Goal: Task Accomplishment & Management: Use online tool/utility

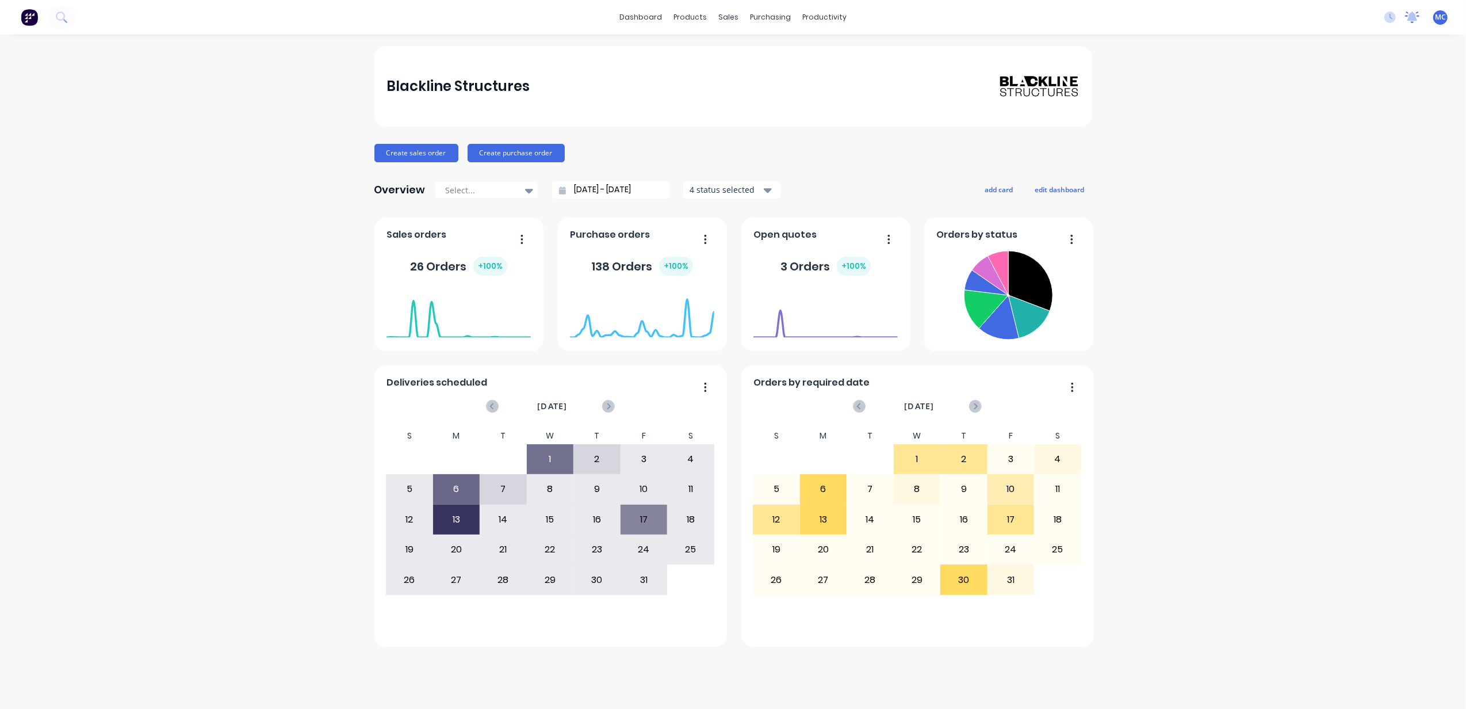
click at [1407, 14] on icon at bounding box center [1412, 18] width 14 height 12
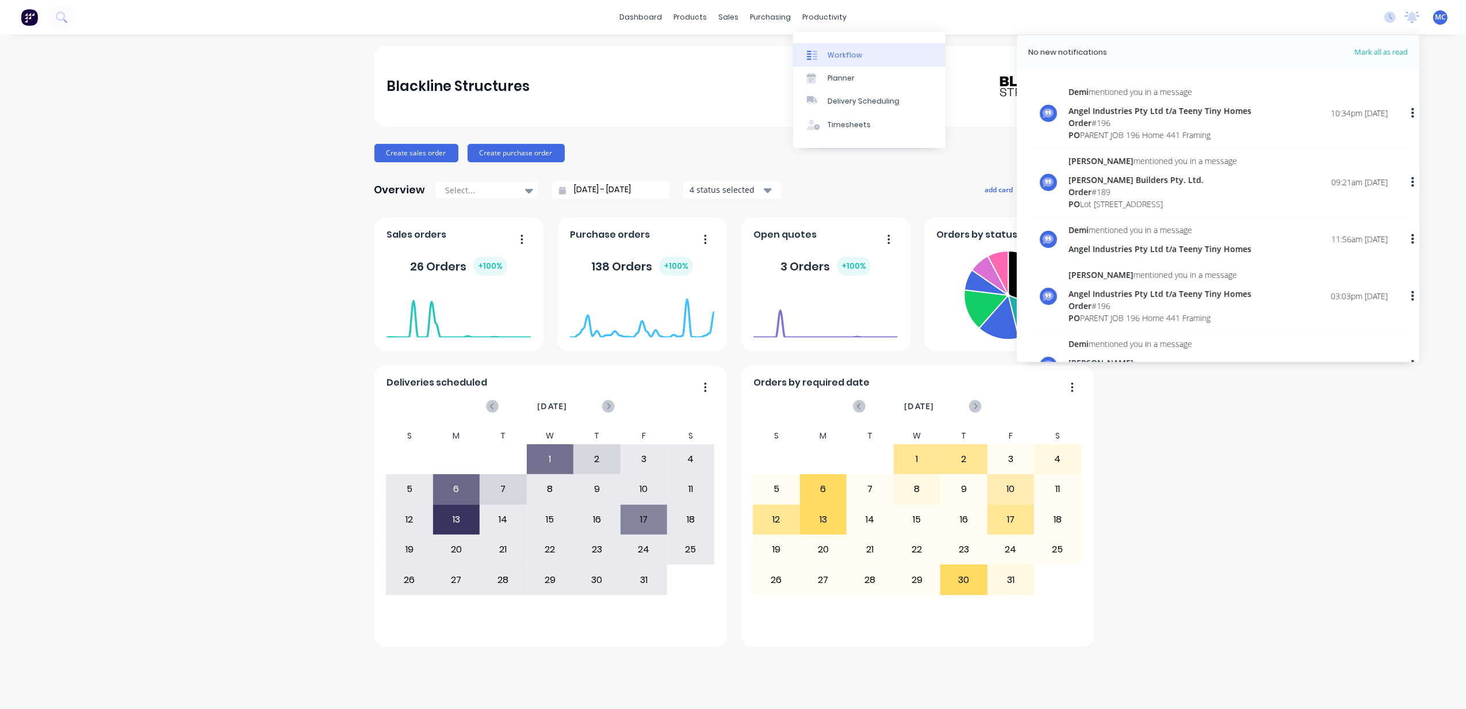
click at [838, 48] on link "Workflow" at bounding box center [869, 54] width 152 height 23
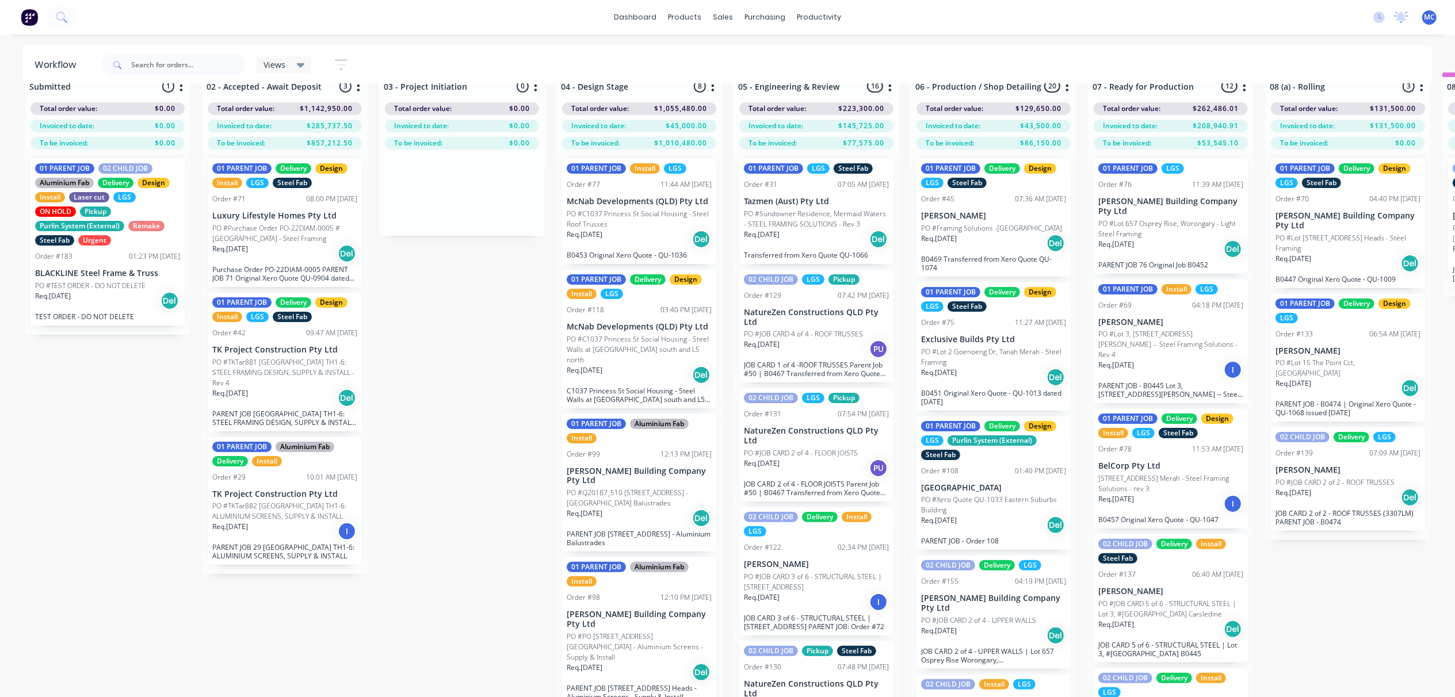
scroll to position [48, 0]
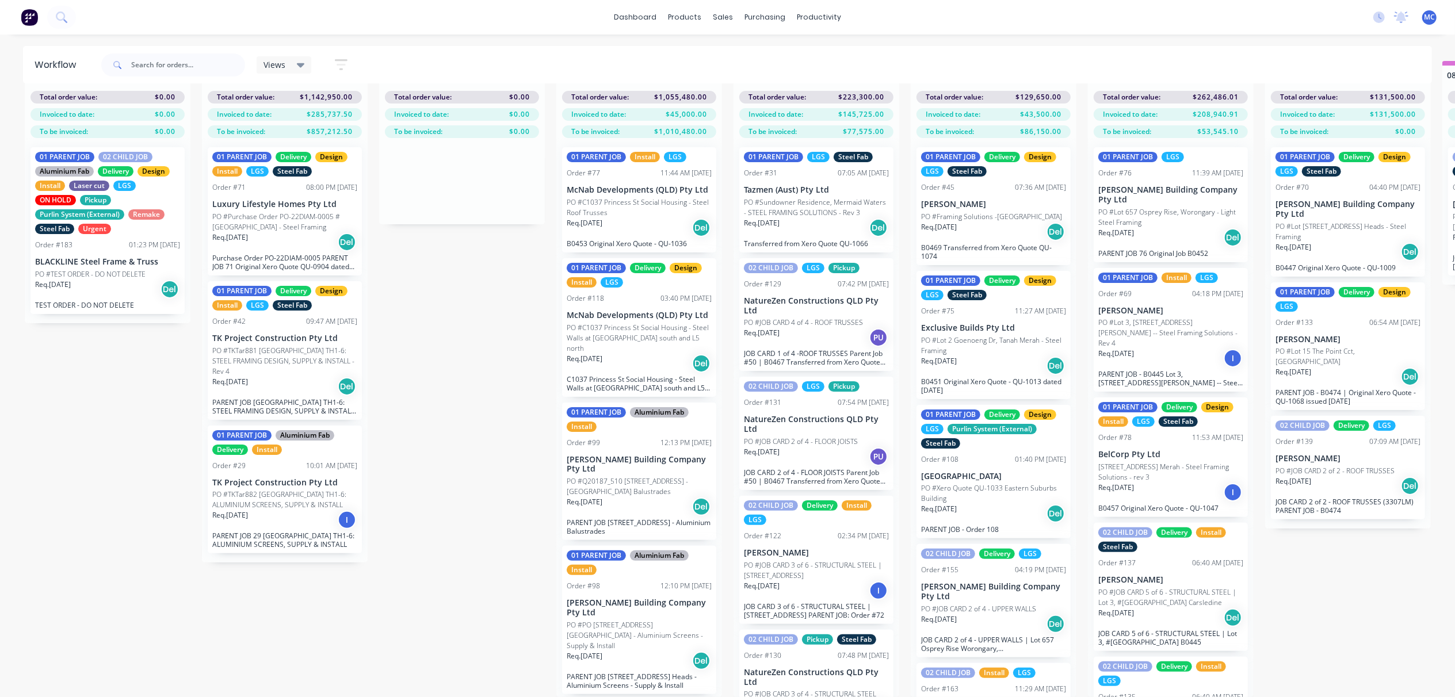
click at [300, 232] on div "Req. [DATE] Del" at bounding box center [284, 242] width 145 height 20
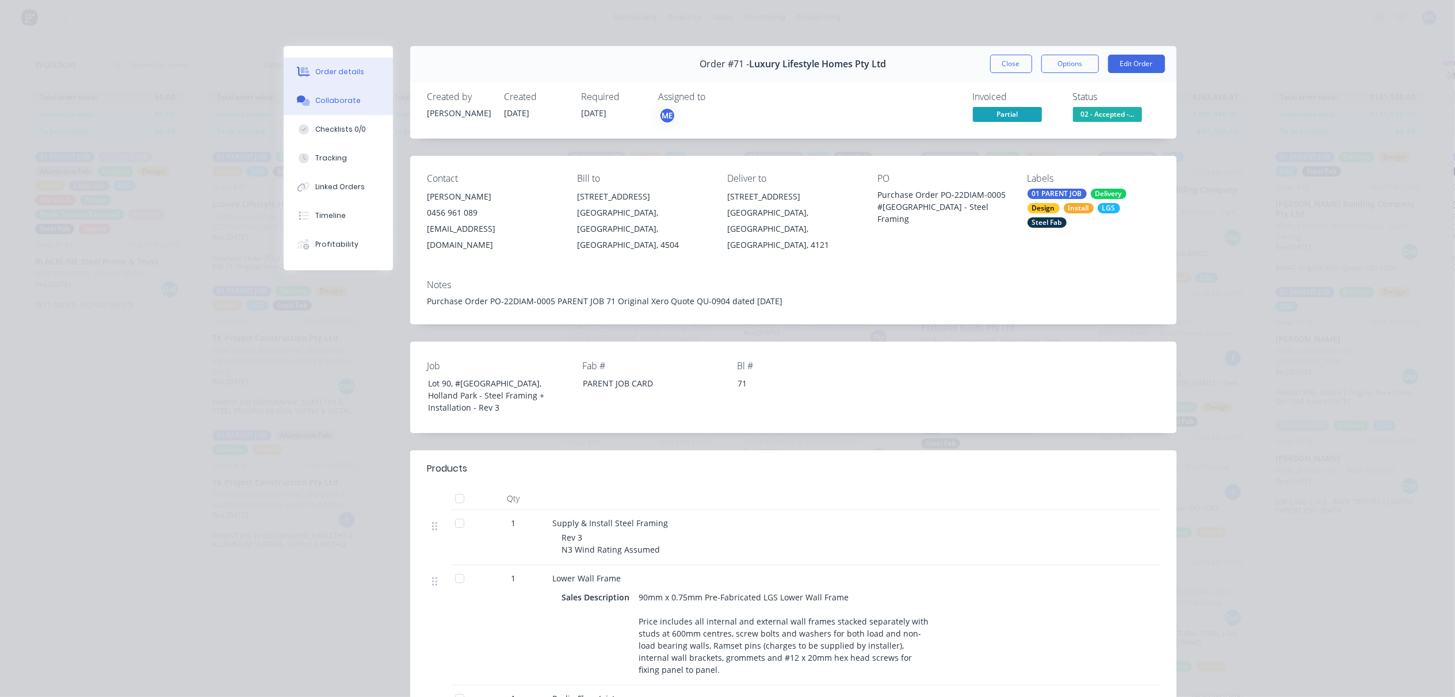
click at [297, 105] on icon at bounding box center [303, 101] width 13 height 10
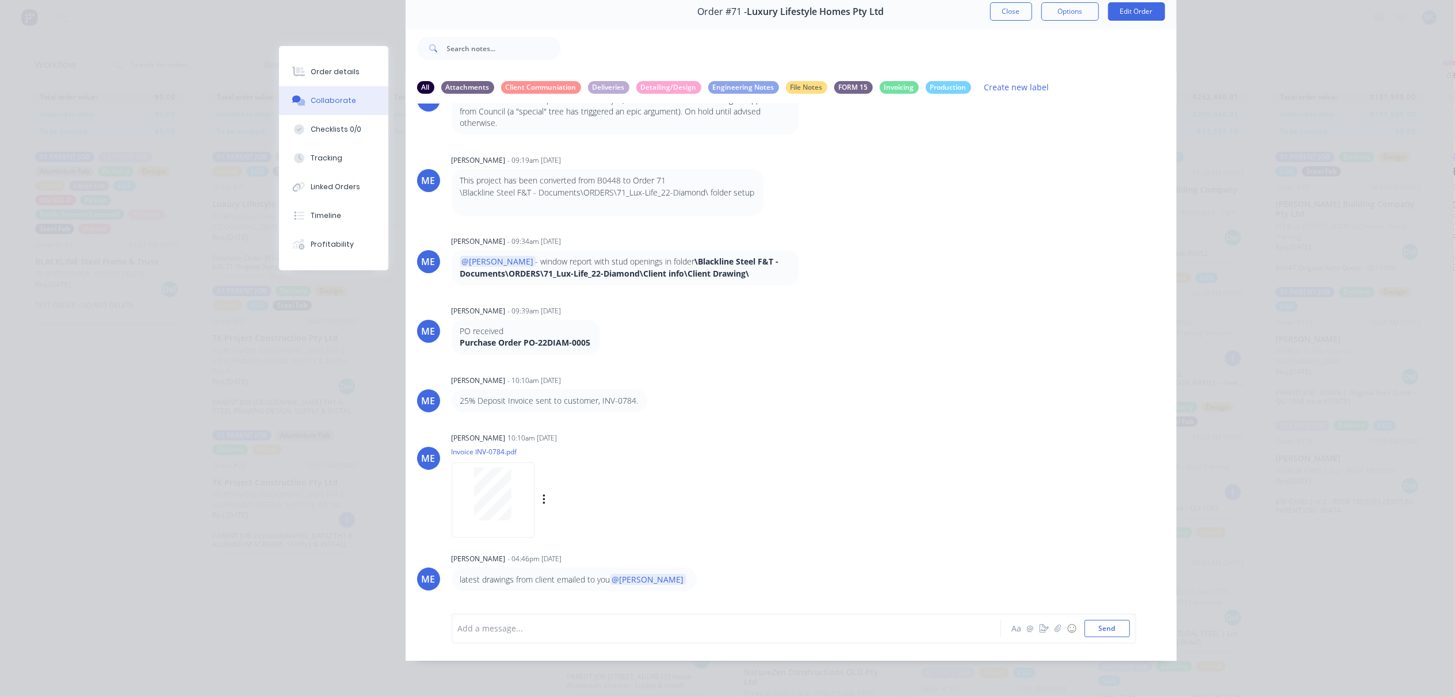
scroll to position [90, 0]
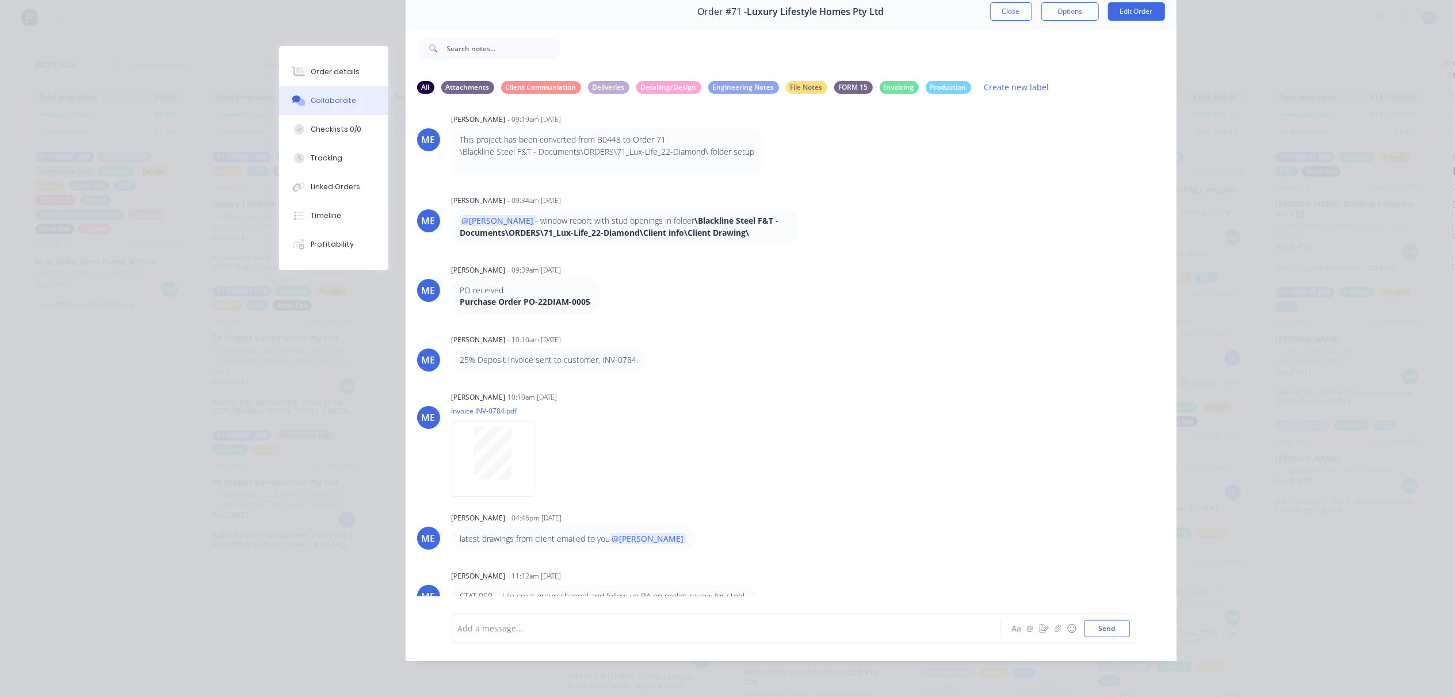
click at [575, 625] on div at bounding box center [710, 628] width 503 height 12
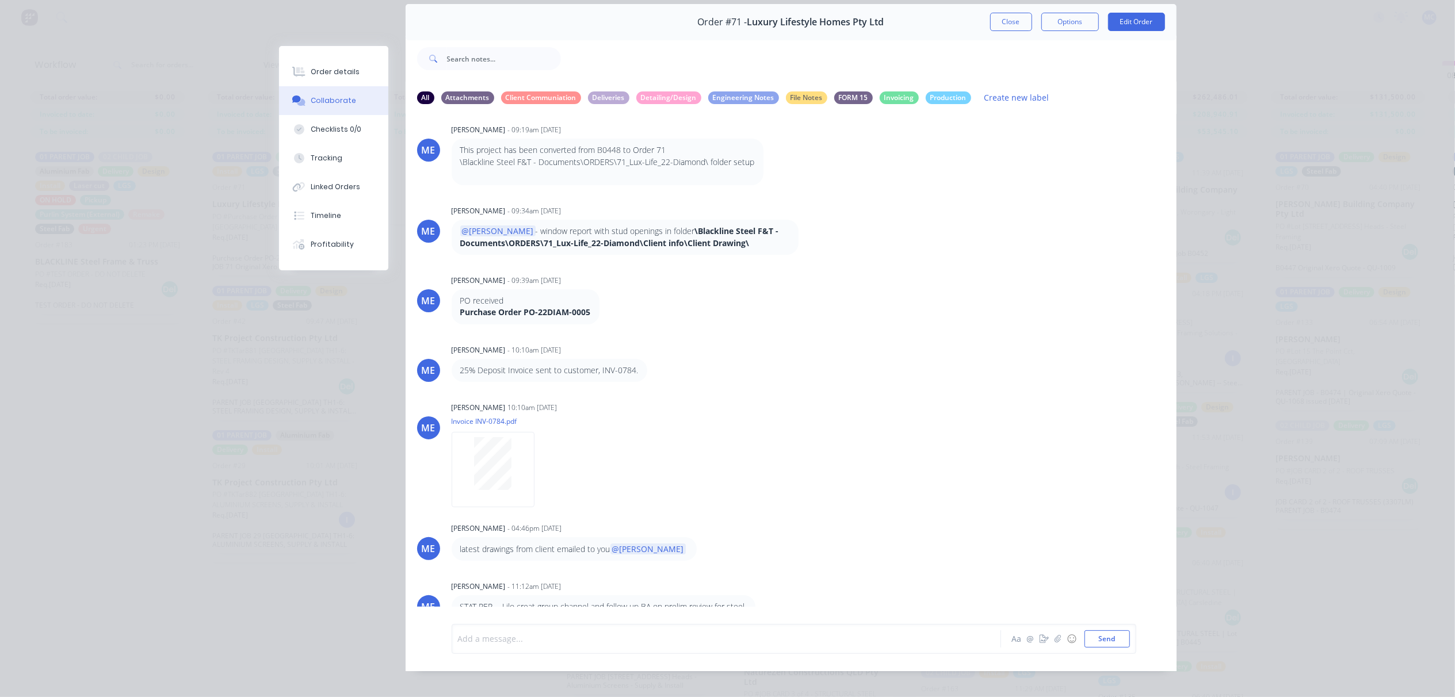
scroll to position [64, 0]
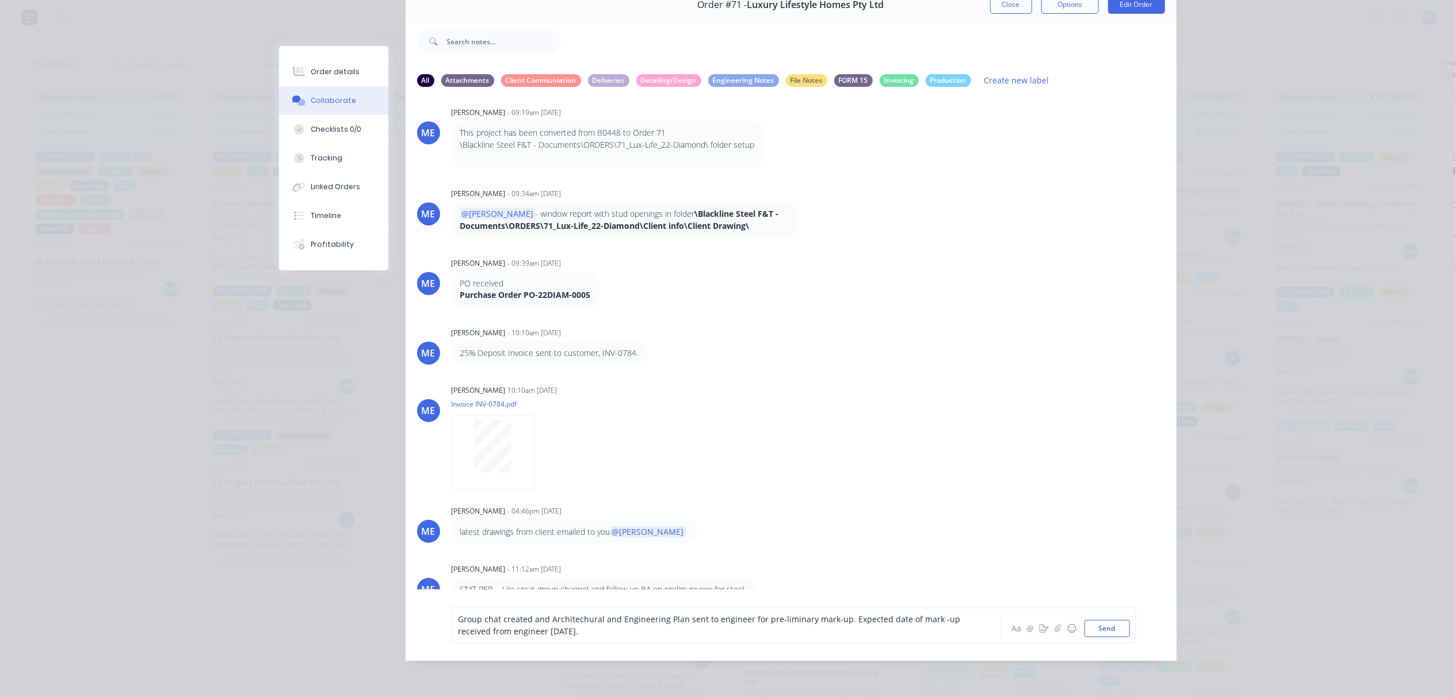
click at [576, 620] on span "Group chat created and Architechural and Engineering Plan sent to engineer for …" at bounding box center [711, 625] width 505 height 23
click at [624, 641] on div "Group chat created and Architectural and Engineering Plan sent to engineer for …" at bounding box center [794, 625] width 685 height 37
click at [669, 637] on div "Group chat created and Architectural and Engineering Plan sent to engineer for …" at bounding box center [710, 625] width 503 height 24
click at [622, 637] on div "Group chat created and Architectural and Engineering Plan sent to engineer for …" at bounding box center [710, 625] width 503 height 24
click at [632, 637] on div "Group chat created and Architectural and Engineering Plan sent to engineer for …" at bounding box center [710, 625] width 503 height 24
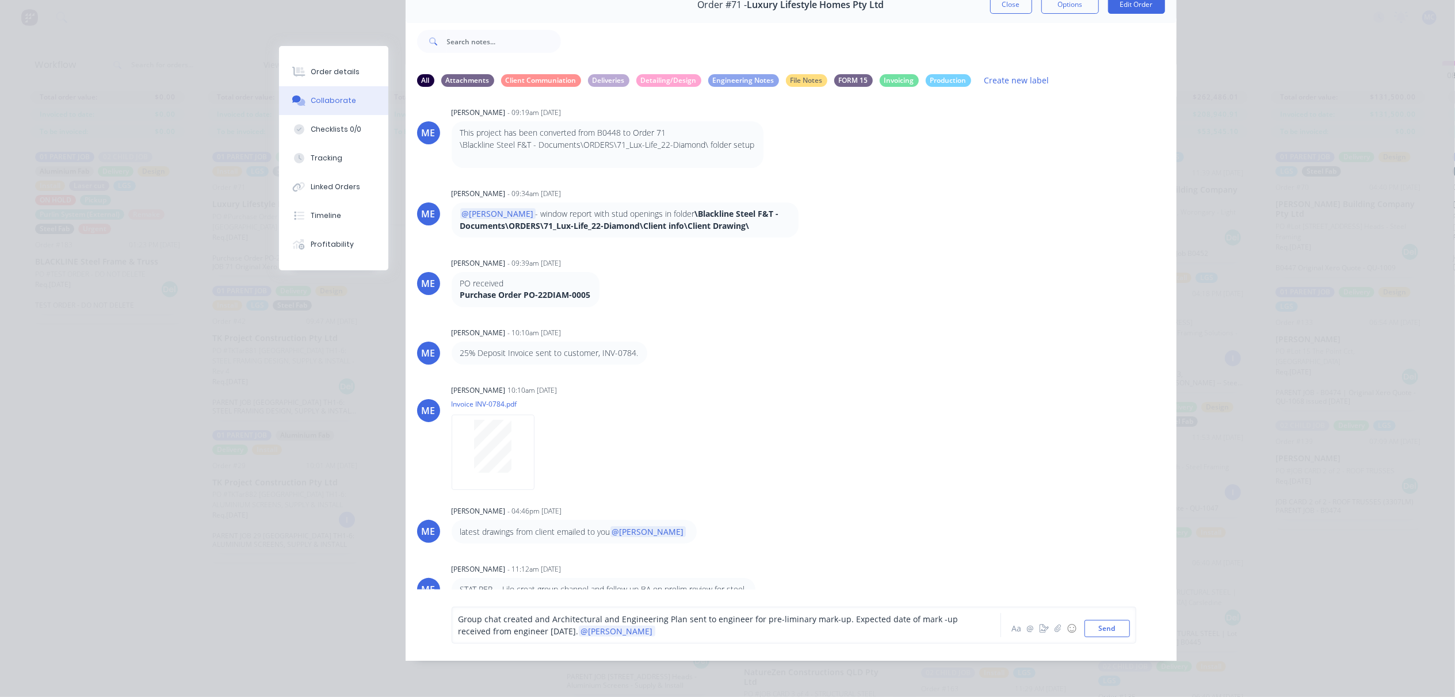
scroll to position [70, 0]
click at [1098, 625] on button "Send" at bounding box center [1106, 628] width 45 height 17
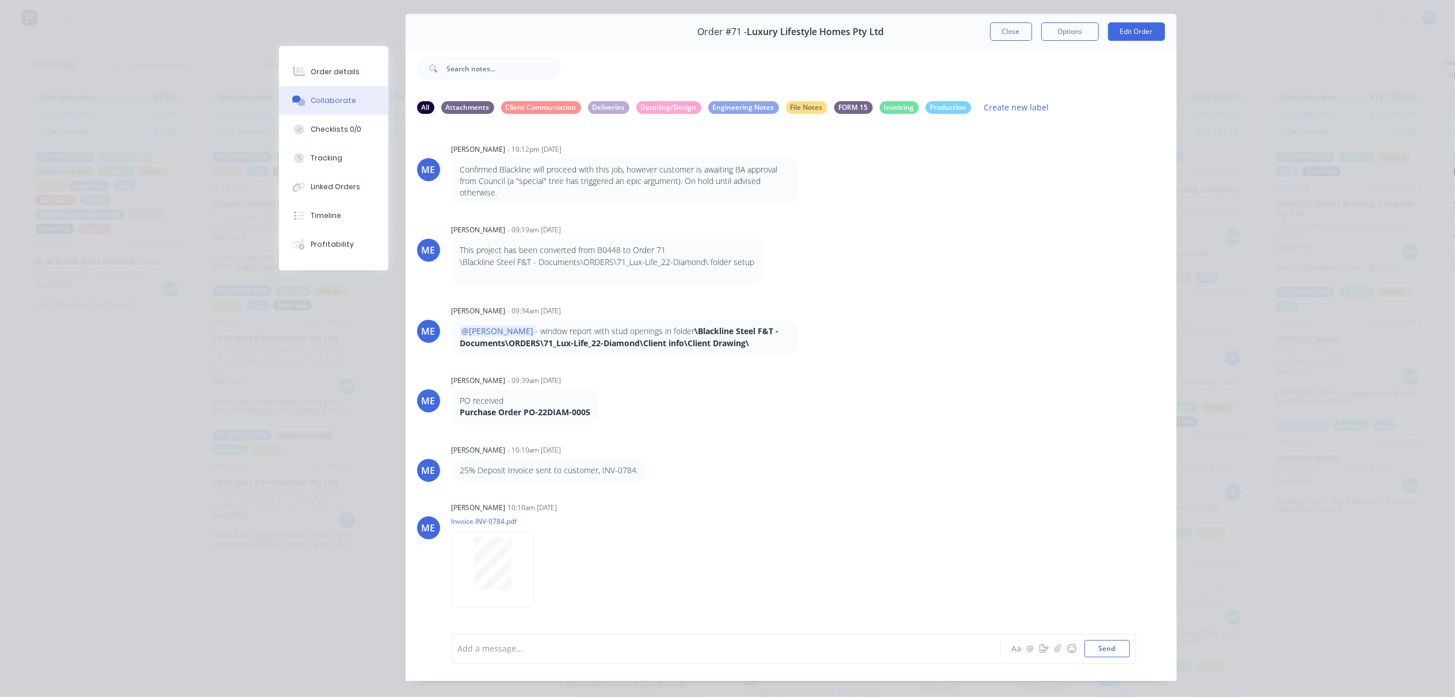
scroll to position [0, 0]
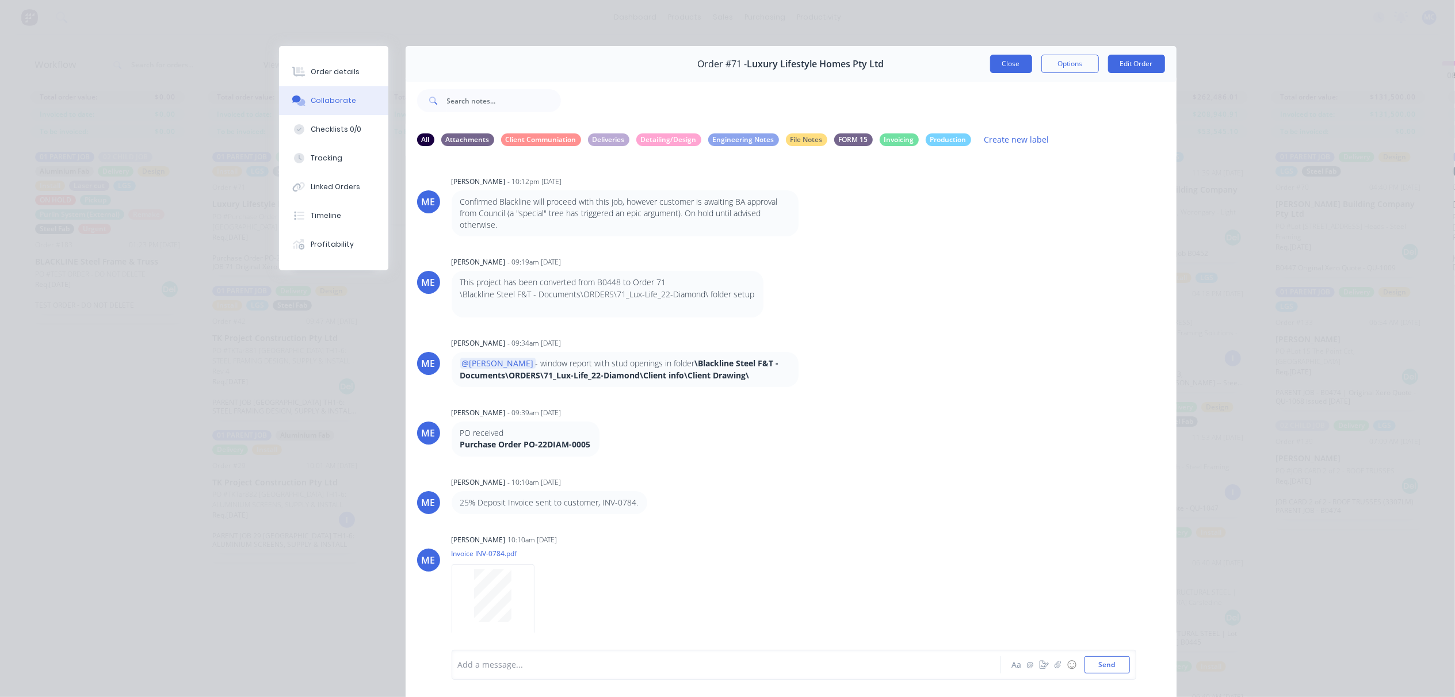
click at [990, 72] on button "Close" at bounding box center [1011, 64] width 42 height 18
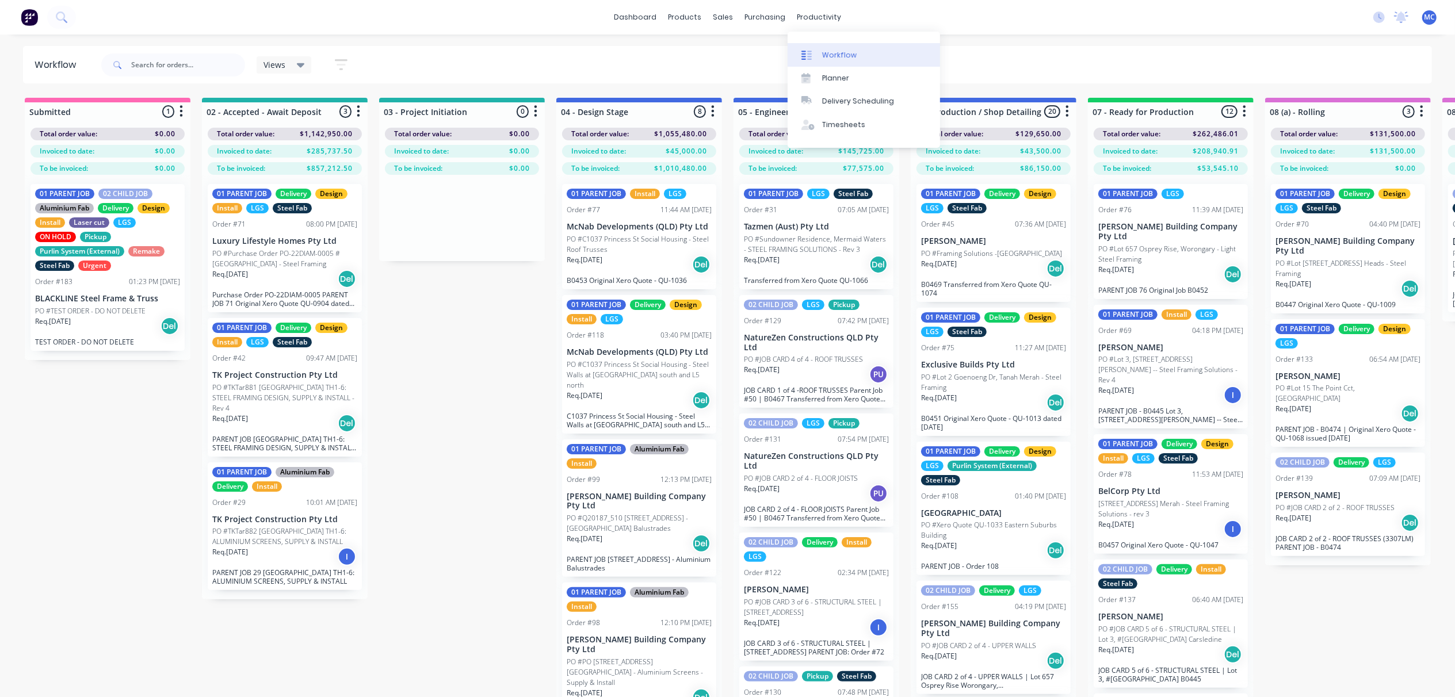
click at [839, 51] on div "Workflow" at bounding box center [839, 55] width 35 height 10
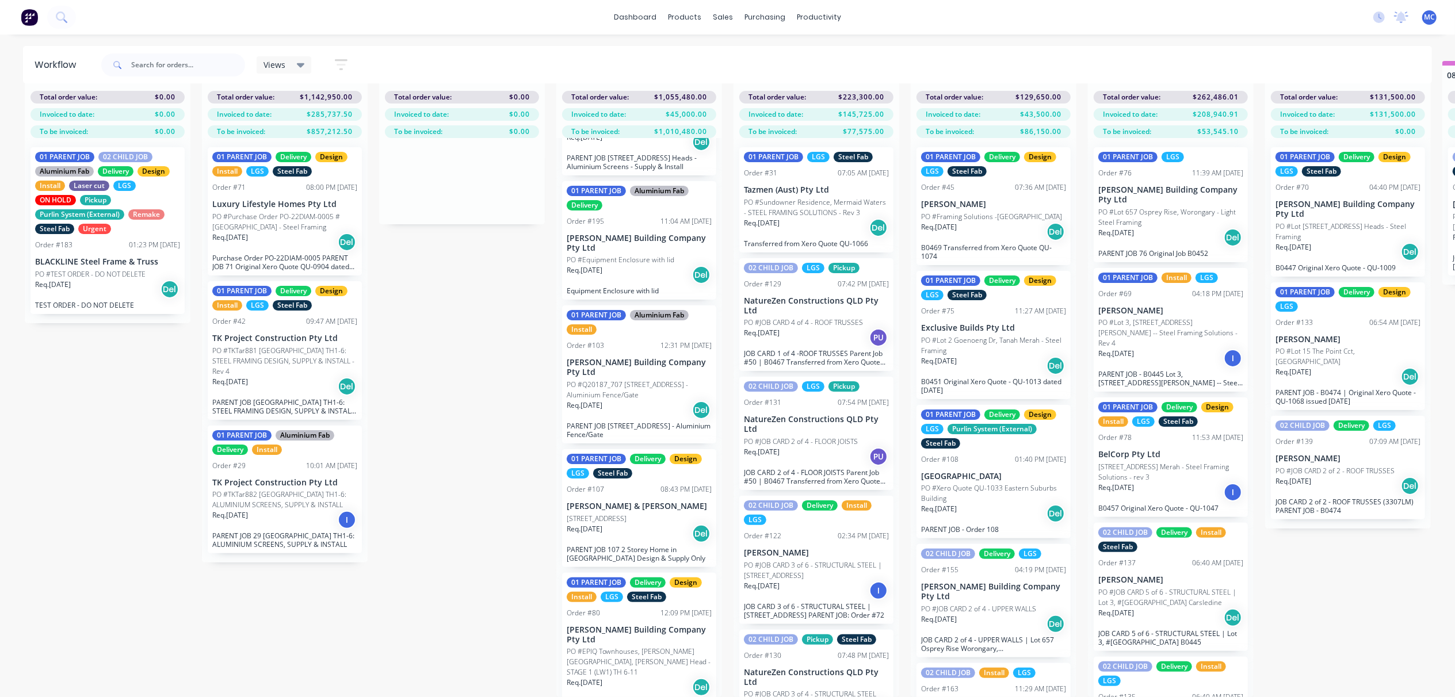
scroll to position [48, 0]
click at [624, 647] on p "PO #EPIQ Townhouses, [PERSON_NAME][GEOGRAPHIC_DATA], [PERSON_NAME] Head - STAGE…" at bounding box center [639, 662] width 145 height 31
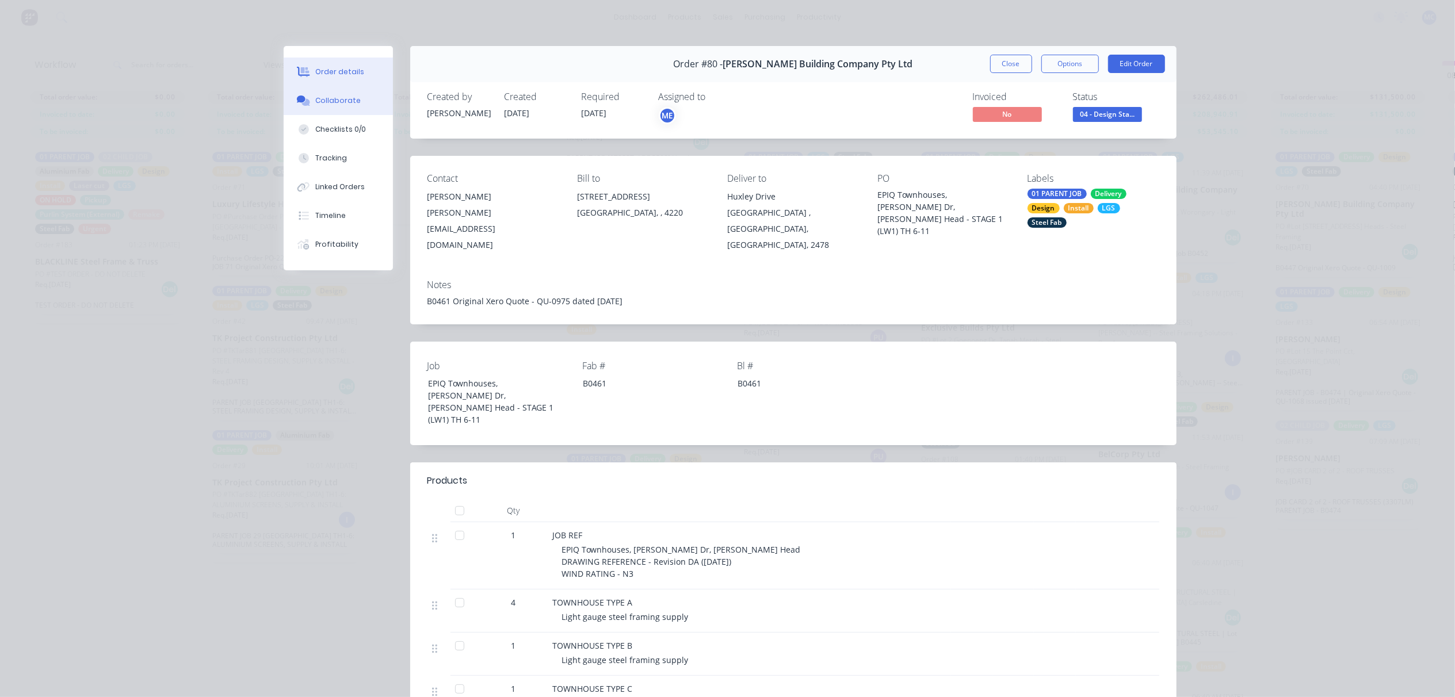
drag, startPoint x: 297, startPoint y: 99, endPoint x: 332, endPoint y: 100, distance: 35.1
click at [297, 99] on icon at bounding box center [301, 99] width 9 height 7
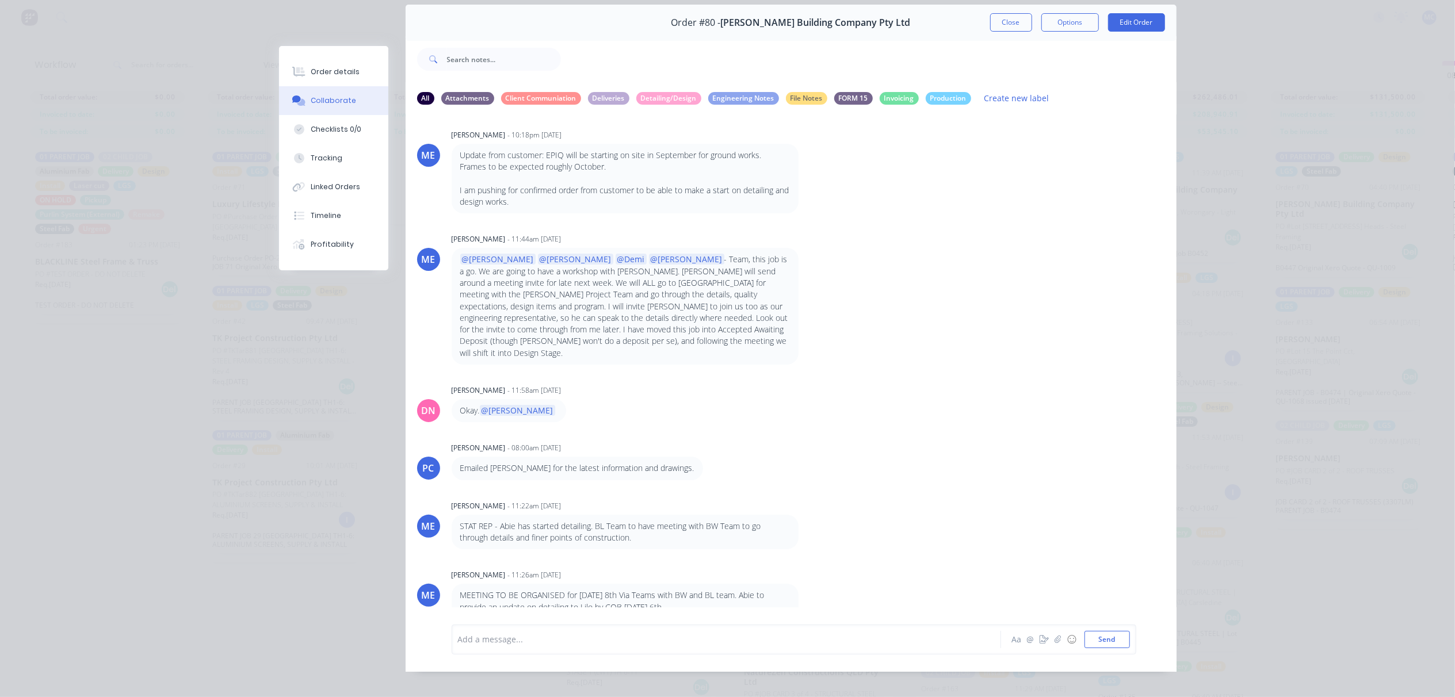
scroll to position [64, 0]
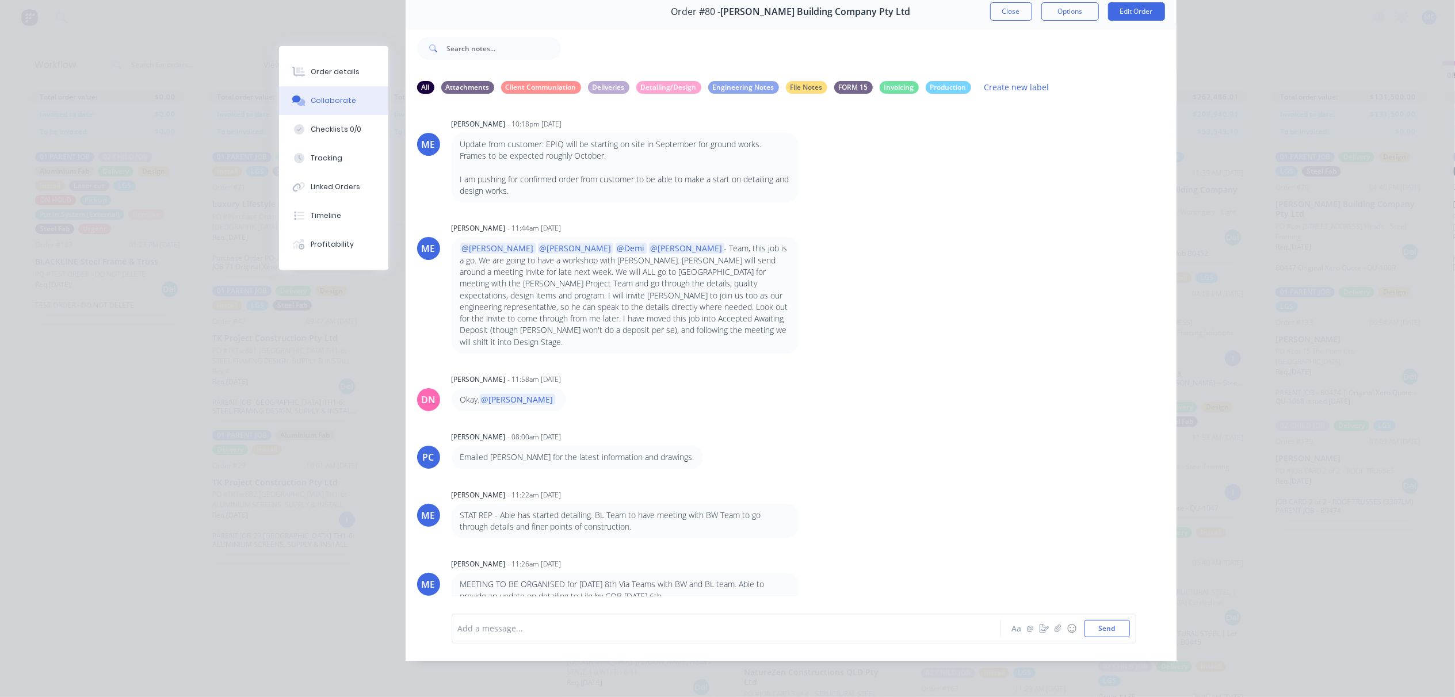
click at [765, 579] on p "MEETING TO BE ORGANISED for [DATE] 8th Via Teams with BW and BL team. Abie to p…" at bounding box center [625, 591] width 330 height 24
click at [748, 579] on p "MEETING TO BE ORGANISED for [DATE] 8th Via Teams with BW and BL team. Abie to p…" at bounding box center [625, 591] width 330 height 24
click at [634, 626] on div at bounding box center [710, 628] width 503 height 12
drag, startPoint x: 613, startPoint y: 629, endPoint x: 691, endPoint y: 633, distance: 77.7
click at [691, 633] on span "Abbie to finish initial modelling [DATE] before the meeting. We'll be able to h…" at bounding box center [669, 628] width 421 height 11
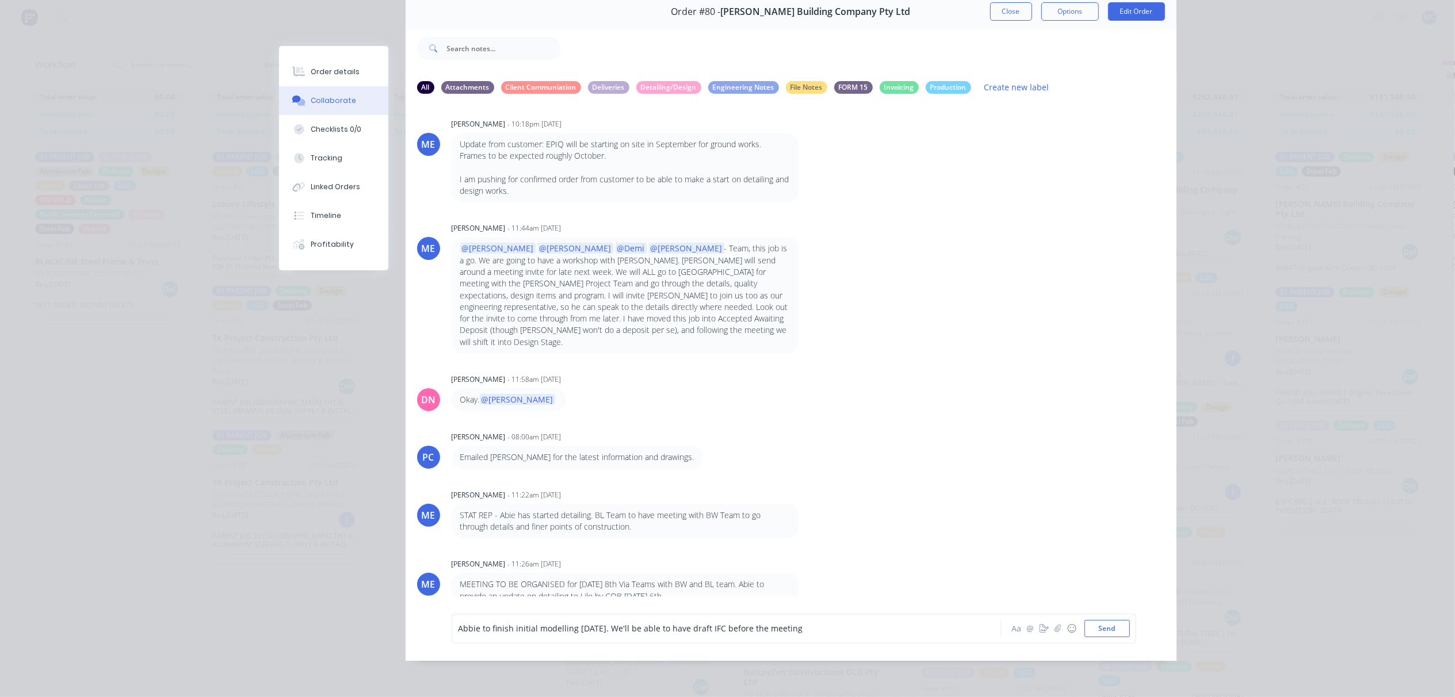
click at [847, 631] on div "Abbie to finish initial modelling [DATE]. We'll be able to have draft IFC befor…" at bounding box center [710, 628] width 503 height 12
click at [862, 625] on div "Abbie to finish initial modelling [DATE]. We'll be able to have draft IFC befor…" at bounding box center [710, 628] width 503 height 12
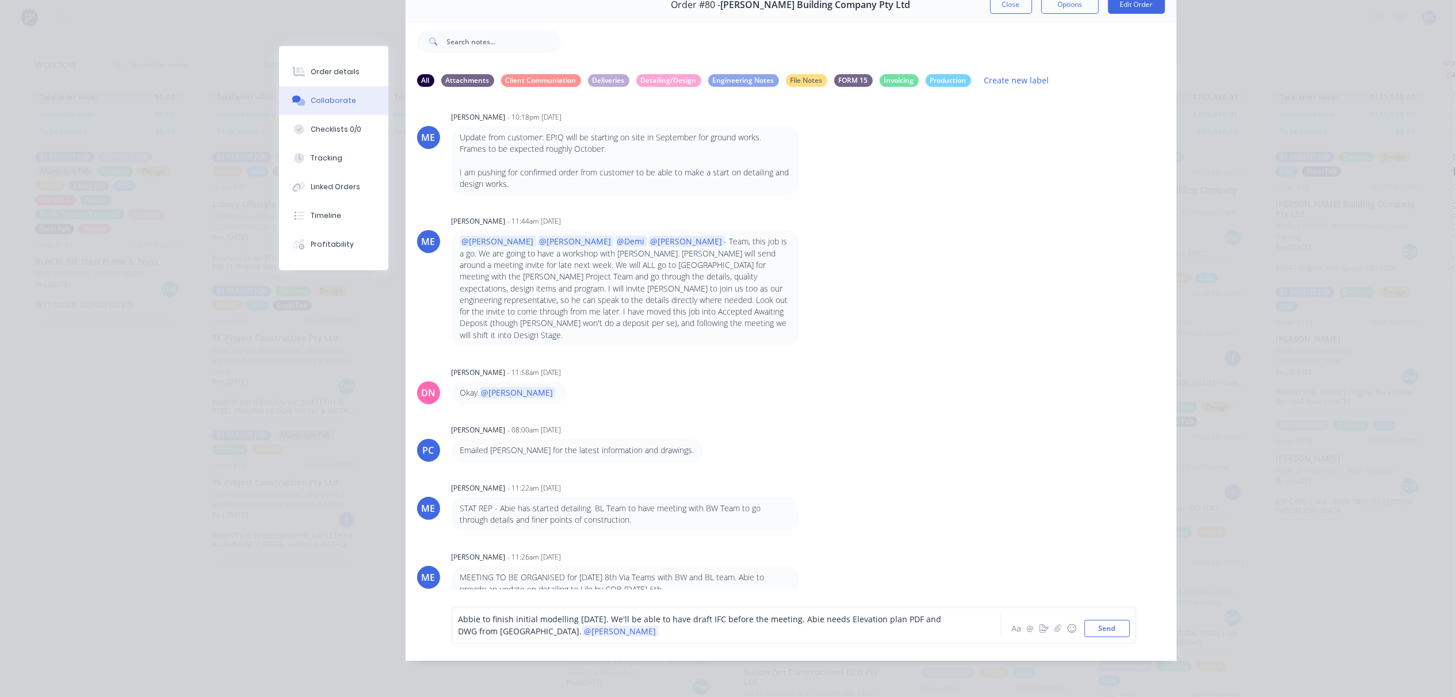
scroll to position [70, 0]
click at [1105, 624] on button "Send" at bounding box center [1106, 628] width 45 height 17
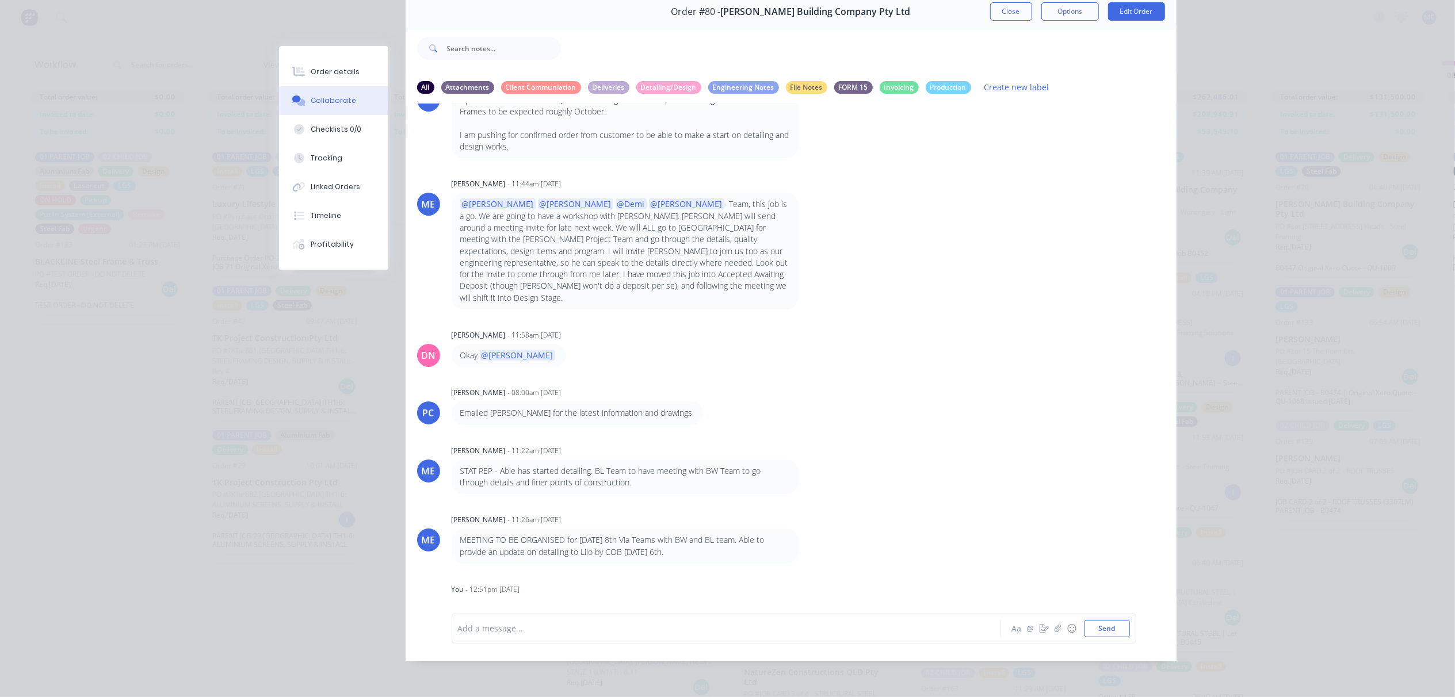
scroll to position [132, 0]
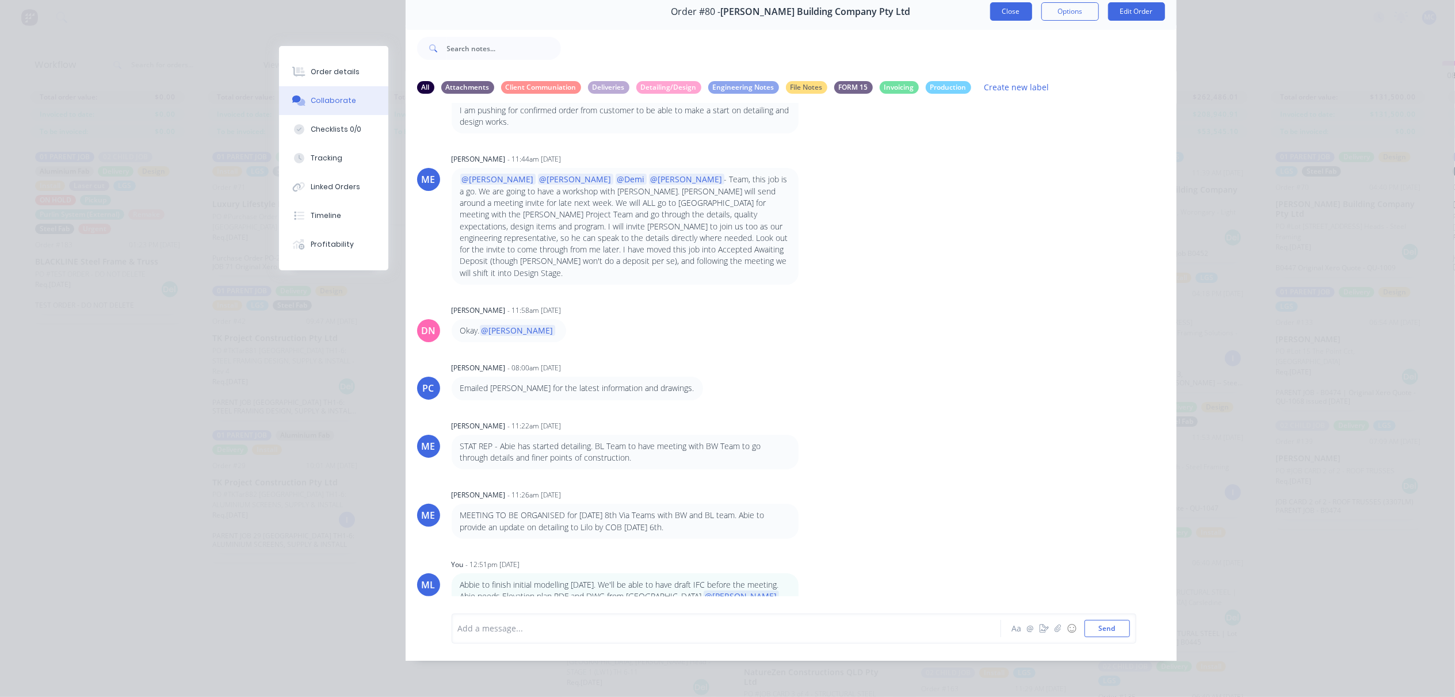
click at [990, 2] on button "Close" at bounding box center [1011, 11] width 42 height 18
